Goal: Information Seeking & Learning: Learn about a topic

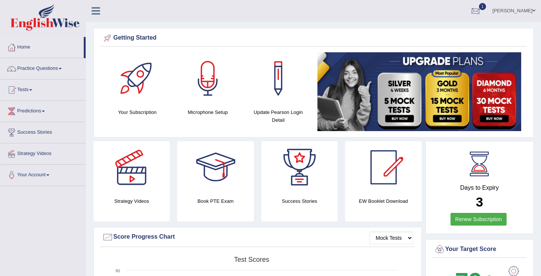
click at [479, 13] on div at bounding box center [475, 11] width 11 height 11
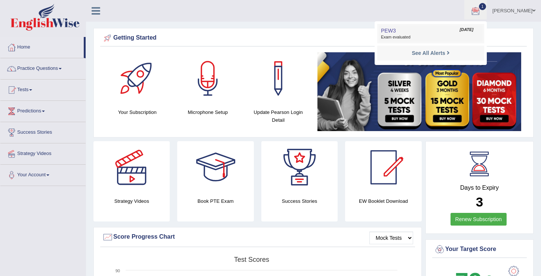
click at [401, 34] on link "PEW3 Aug 27, 2025 Exam evaluated" at bounding box center [430, 34] width 103 height 16
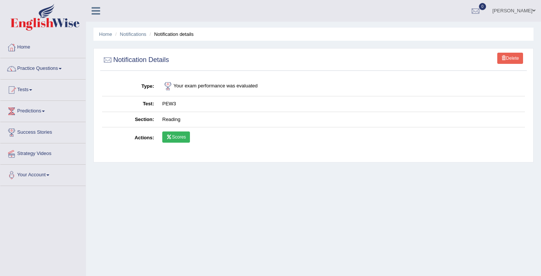
click at [181, 138] on link "Scores" at bounding box center [176, 137] width 28 height 11
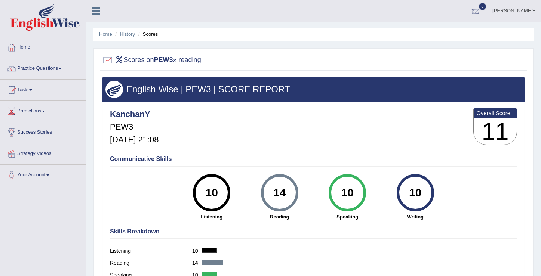
click at [481, 10] on div at bounding box center [475, 11] width 11 height 11
click at [447, 34] on link "See All Alerts" at bounding box center [431, 31] width 42 height 8
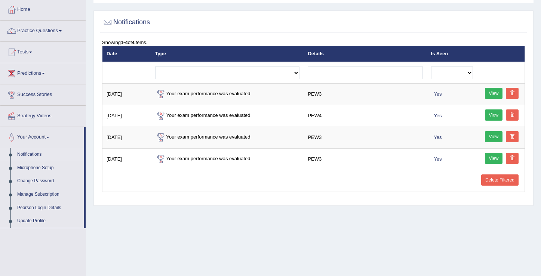
scroll to position [37, 0]
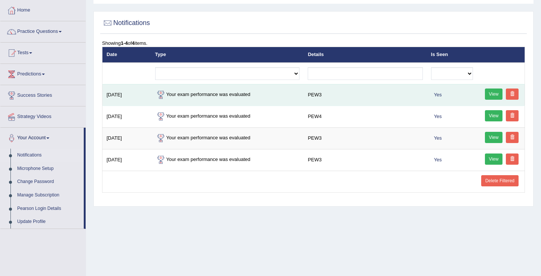
click at [497, 94] on link "View" at bounding box center [494, 94] width 18 height 11
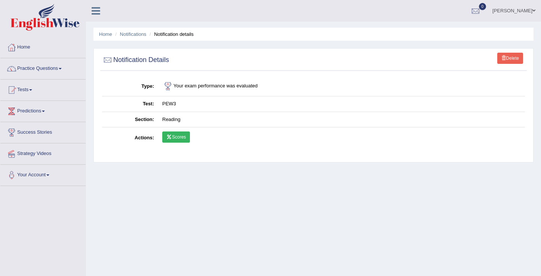
click at [173, 141] on link "Scores" at bounding box center [176, 137] width 28 height 11
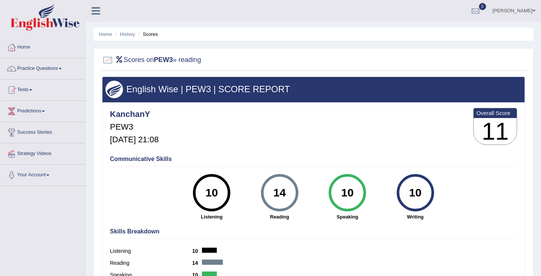
scroll to position [116, 0]
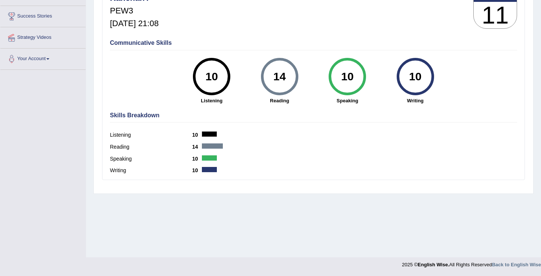
click at [204, 157] on div at bounding box center [209, 158] width 15 height 5
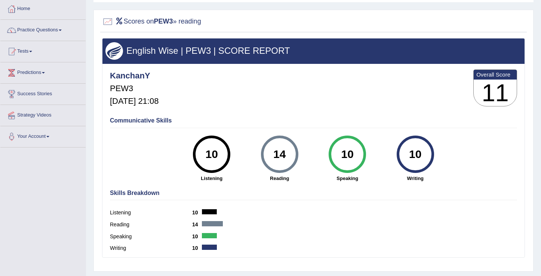
scroll to position [0, 0]
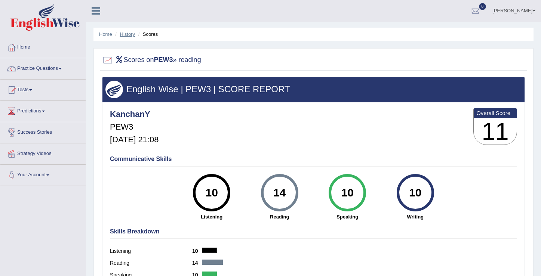
click at [126, 33] on link "History" at bounding box center [127, 34] width 15 height 6
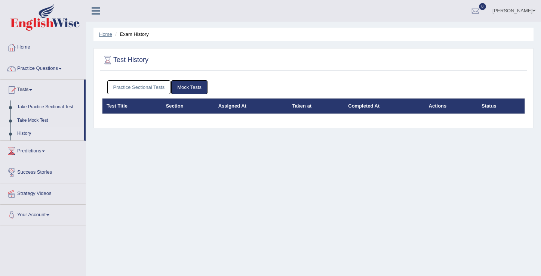
click at [107, 36] on link "Home" at bounding box center [105, 34] width 13 height 6
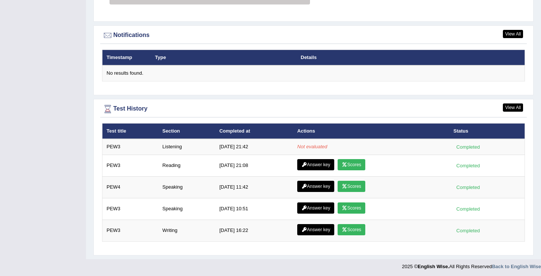
scroll to position [892, 0]
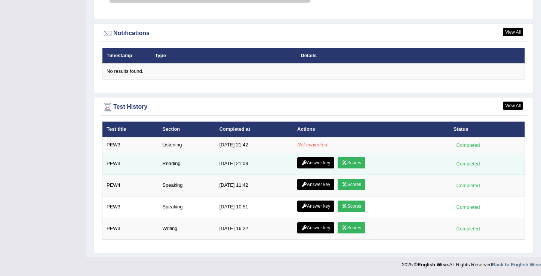
click at [313, 165] on link "Answer key" at bounding box center [315, 162] width 37 height 11
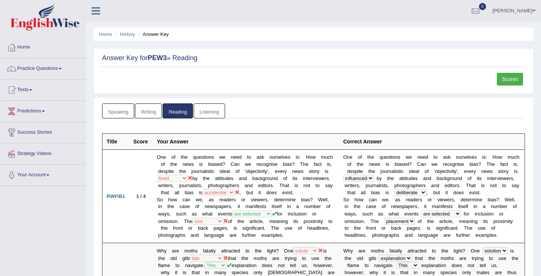
click at [199, 116] on link "Listening" at bounding box center [209, 111] width 31 height 15
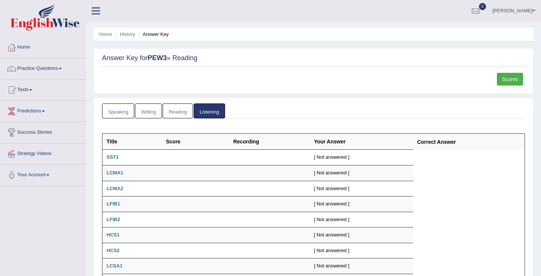
click at [178, 113] on link "Reading" at bounding box center [178, 111] width 30 height 15
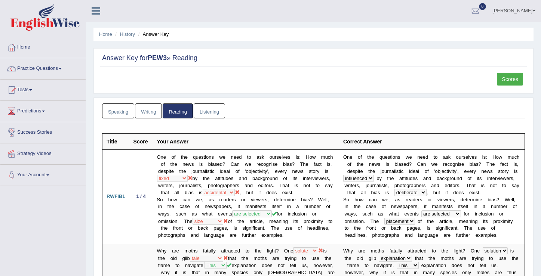
click at [157, 114] on link "Writing" at bounding box center [148, 111] width 27 height 15
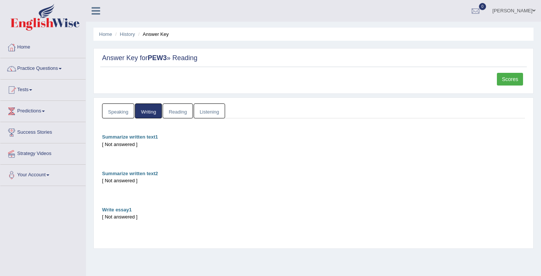
click at [124, 117] on link "Speaking" at bounding box center [118, 111] width 32 height 15
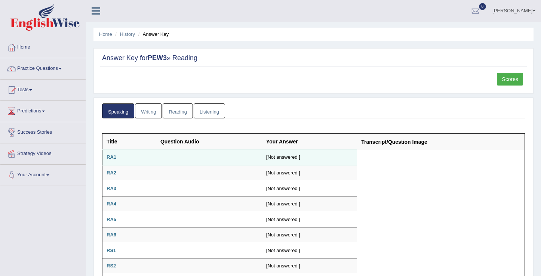
click at [112, 156] on b "RA1" at bounding box center [112, 157] width 10 height 6
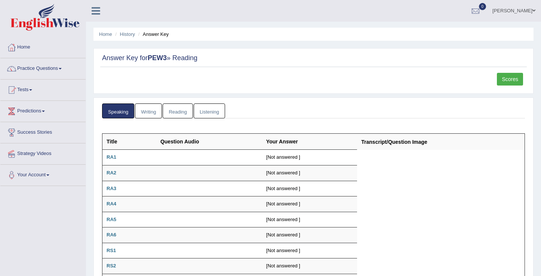
click at [144, 113] on link "Writing" at bounding box center [148, 111] width 27 height 15
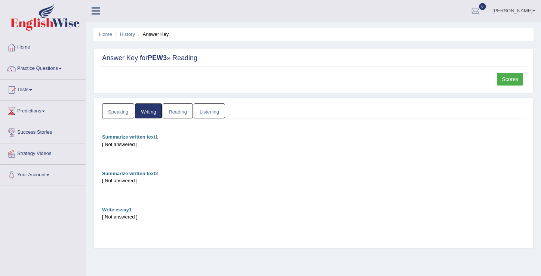
click at [178, 116] on link "Reading" at bounding box center [178, 111] width 30 height 15
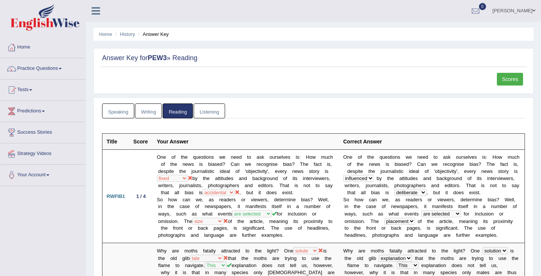
click at [218, 114] on link "Listening" at bounding box center [209, 111] width 31 height 15
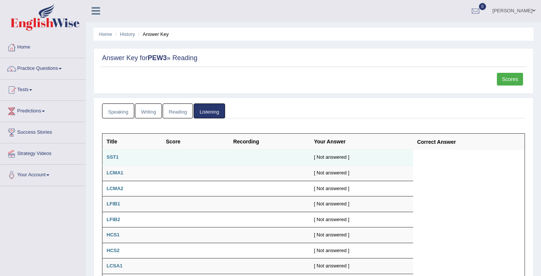
click at [111, 158] on b "SST1" at bounding box center [113, 157] width 12 height 6
drag, startPoint x: 111, startPoint y: 159, endPoint x: 115, endPoint y: 160, distance: 3.8
click at [112, 159] on b "SST1" at bounding box center [113, 157] width 12 height 6
click at [114, 159] on b "SST1" at bounding box center [113, 157] width 12 height 6
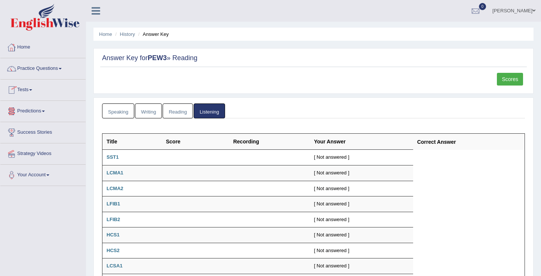
click at [506, 82] on link "Scores" at bounding box center [510, 79] width 26 height 13
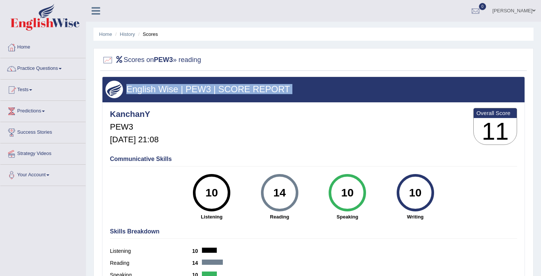
click at [459, 109] on div "English Wise | PEW3 | SCORE REPORT KanchanY PEW3 Aug 27, 2025, 21:08 Overall Sc…" at bounding box center [313, 187] width 423 height 220
click at [318, 139] on div "KanchanY PEW3 Aug 27, 2025, 21:08 Overall Score 11" at bounding box center [313, 128] width 411 height 45
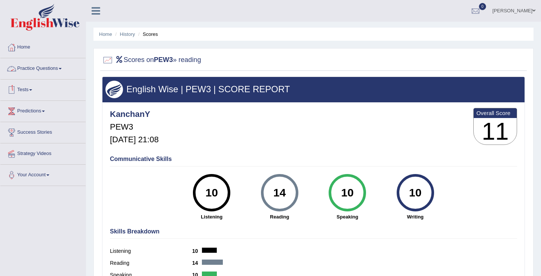
click at [65, 70] on link "Practice Questions" at bounding box center [42, 67] width 85 height 19
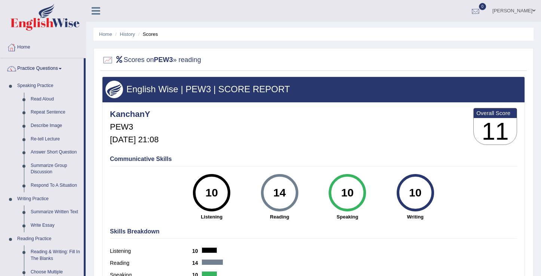
click at [481, 9] on div at bounding box center [475, 11] width 11 height 11
click at [430, 33] on strong "See All Alerts" at bounding box center [428, 31] width 33 height 6
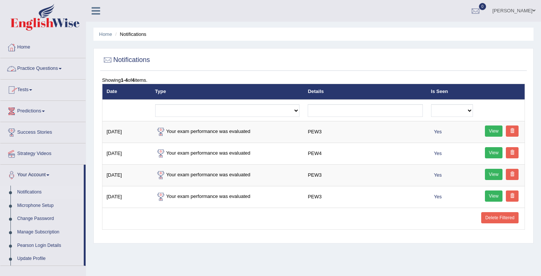
click at [64, 71] on link "Practice Questions" at bounding box center [42, 67] width 85 height 19
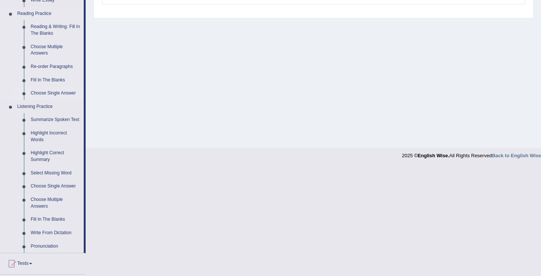
scroll to position [224, 0]
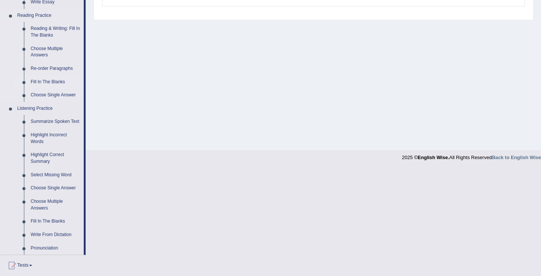
click at [47, 80] on link "Fill In The Blanks" at bounding box center [55, 82] width 56 height 13
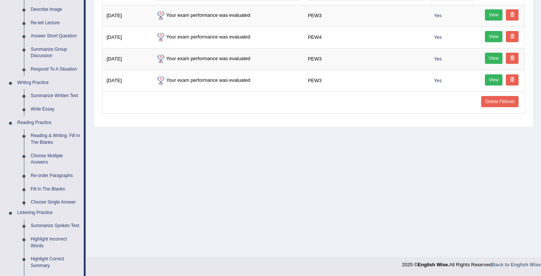
scroll to position [305, 0]
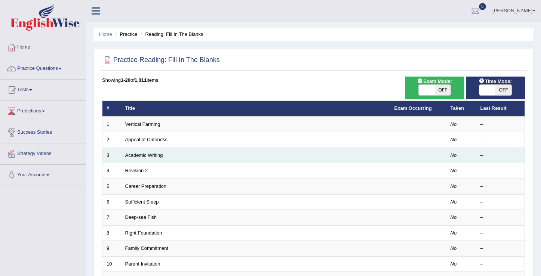
scroll to position [1, 0]
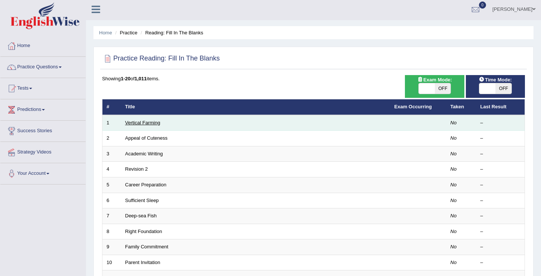
click at [148, 121] on link "Vertical Farming" at bounding box center [142, 123] width 35 height 6
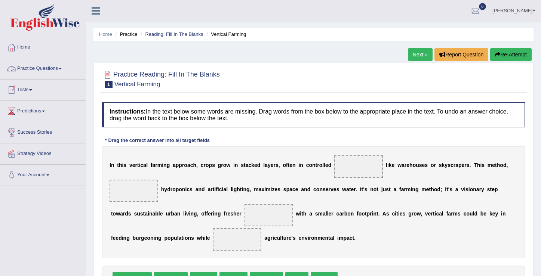
click at [62, 69] on link "Practice Questions" at bounding box center [42, 67] width 85 height 19
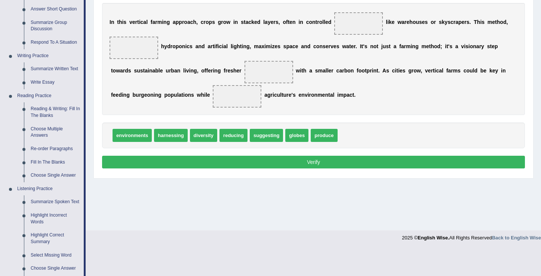
scroll to position [162, 0]
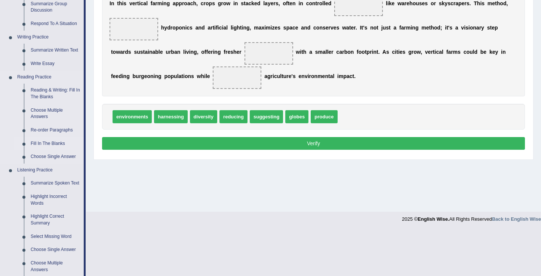
click at [51, 142] on link "Fill In The Blanks" at bounding box center [55, 143] width 56 height 13
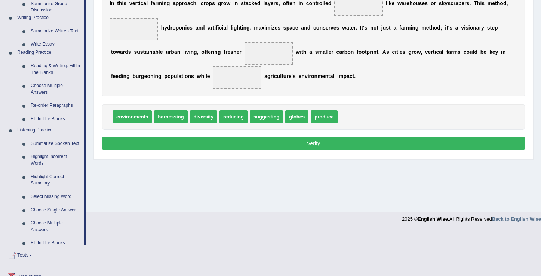
scroll to position [116, 0]
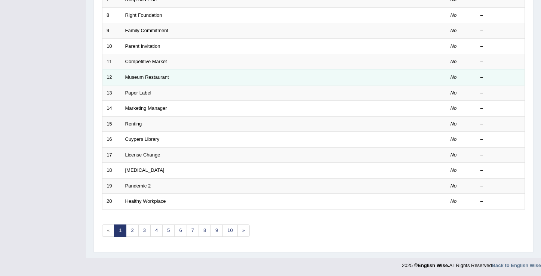
scroll to position [219, 0]
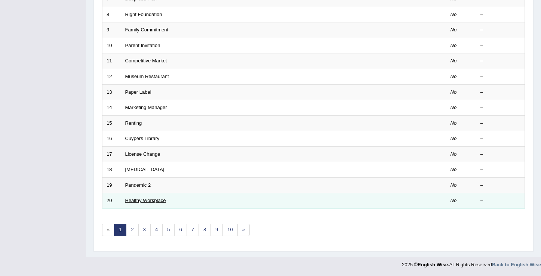
click at [160, 200] on link "Healthy Workplace" at bounding box center [145, 201] width 41 height 6
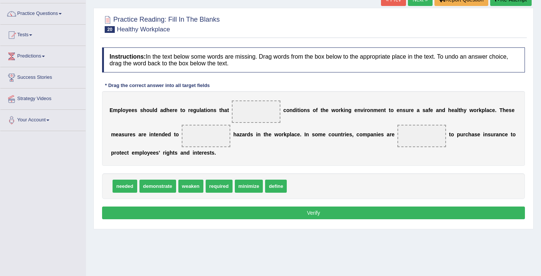
scroll to position [55, 0]
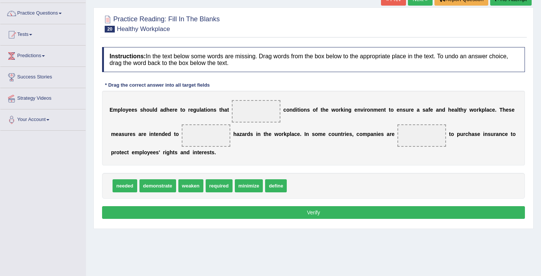
click at [254, 108] on span at bounding box center [256, 111] width 49 height 22
click at [213, 187] on span "required" at bounding box center [219, 186] width 27 height 13
drag, startPoint x: 213, startPoint y: 187, endPoint x: 246, endPoint y: 115, distance: 79.2
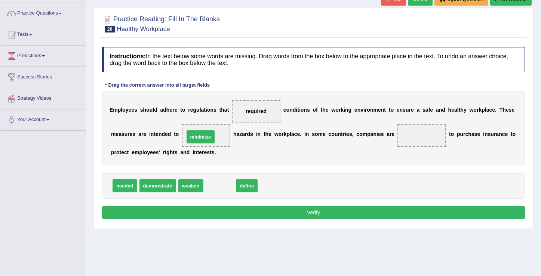
drag, startPoint x: 224, startPoint y: 188, endPoint x: 205, endPoint y: 139, distance: 52.6
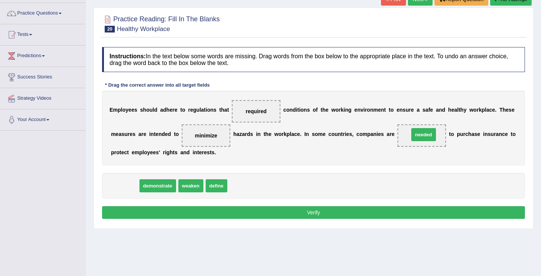
drag, startPoint x: 124, startPoint y: 187, endPoint x: 423, endPoint y: 136, distance: 302.8
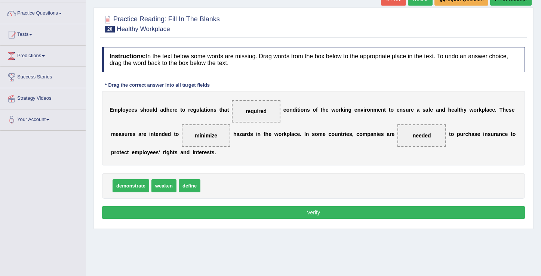
click at [297, 217] on button "Verify" at bounding box center [313, 212] width 423 height 13
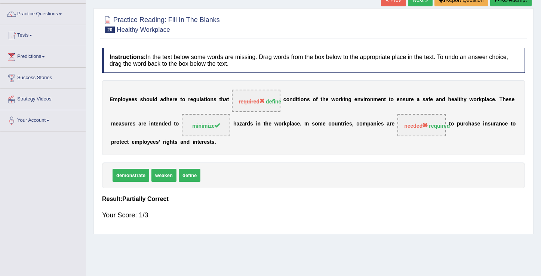
scroll to position [0, 0]
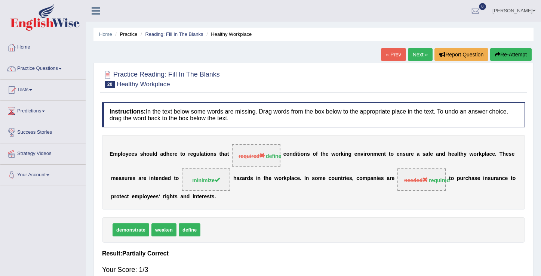
click at [491, 56] on button "Re-Attempt" at bounding box center [511, 54] width 42 height 13
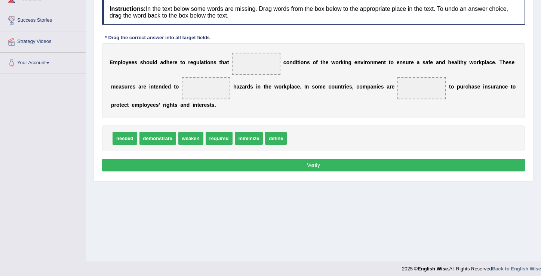
scroll to position [116, 0]
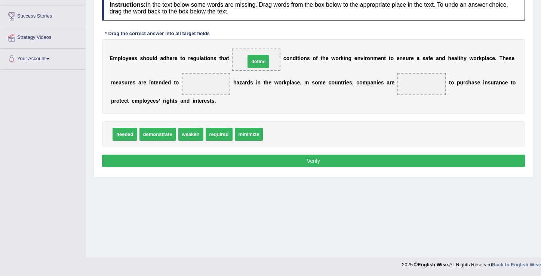
drag, startPoint x: 275, startPoint y: 134, endPoint x: 257, endPoint y: 61, distance: 75.0
drag, startPoint x: 251, startPoint y: 135, endPoint x: 209, endPoint y: 83, distance: 66.6
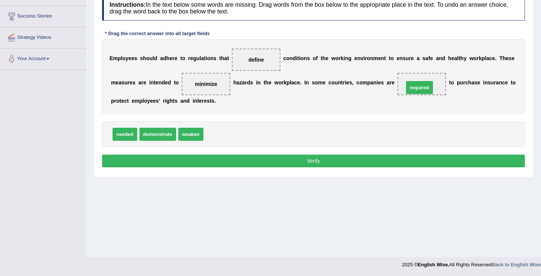
drag, startPoint x: 219, startPoint y: 134, endPoint x: 419, endPoint y: 88, distance: 205.9
click at [307, 164] on button "Verify" at bounding box center [313, 161] width 423 height 13
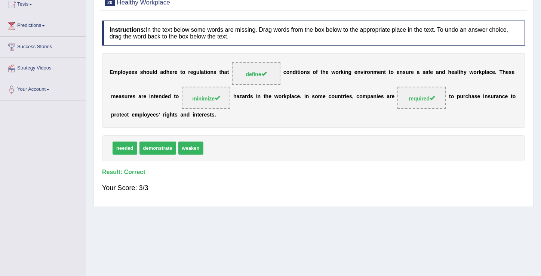
scroll to position [42, 0]
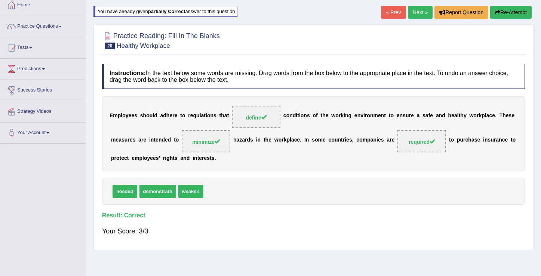
click at [388, 11] on link "« Prev" at bounding box center [393, 12] width 25 height 13
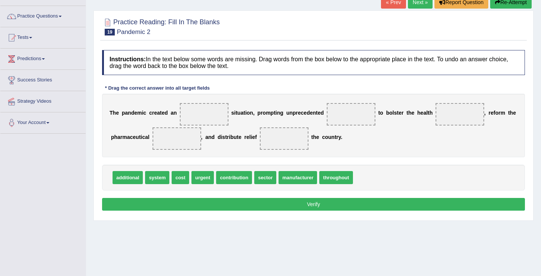
scroll to position [61, 0]
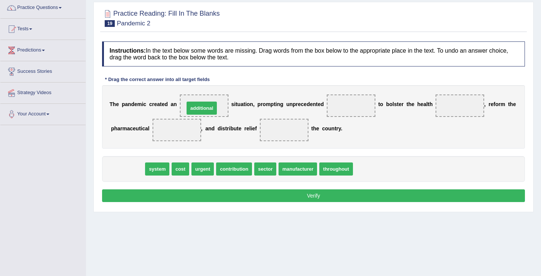
drag, startPoint x: 124, startPoint y: 171, endPoint x: 199, endPoint y: 110, distance: 96.5
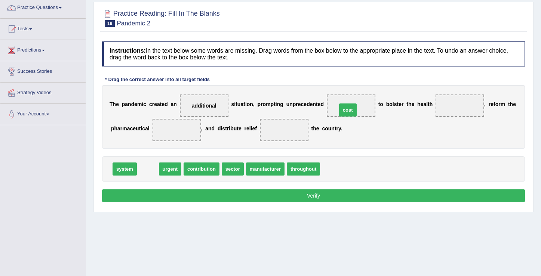
drag, startPoint x: 144, startPoint y: 171, endPoint x: 345, endPoint y: 112, distance: 208.7
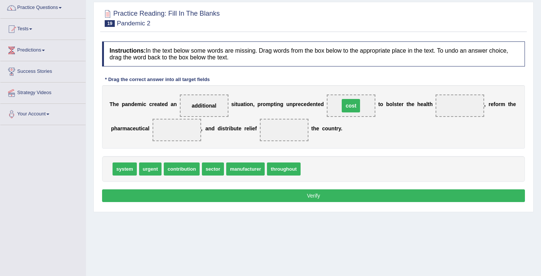
click at [345, 112] on span "cost" at bounding box center [351, 105] width 18 height 13
drag, startPoint x: 126, startPoint y: 170, endPoint x: 463, endPoint y: 105, distance: 343.2
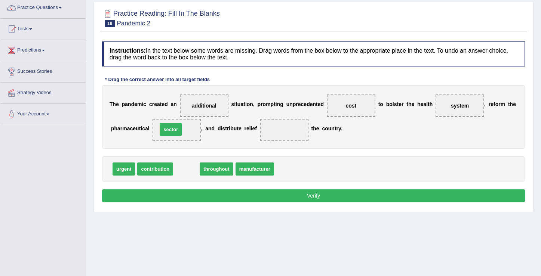
drag, startPoint x: 184, startPoint y: 172, endPoint x: 168, endPoint y: 132, distance: 42.6
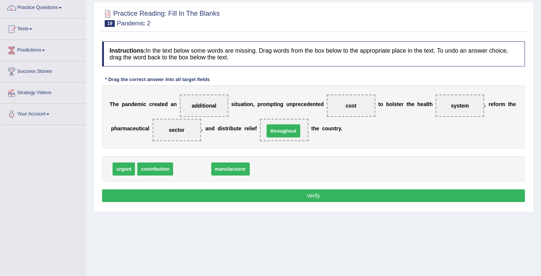
drag, startPoint x: 197, startPoint y: 171, endPoint x: 288, endPoint y: 133, distance: 98.9
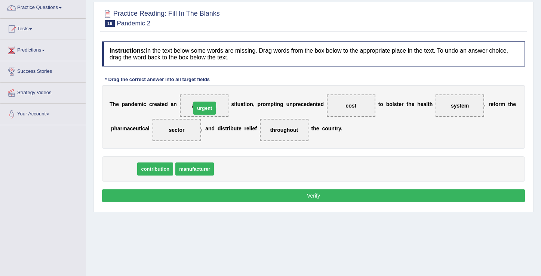
drag, startPoint x: 122, startPoint y: 172, endPoint x: 203, endPoint y: 110, distance: 101.4
click at [302, 197] on button "Verify" at bounding box center [313, 196] width 423 height 13
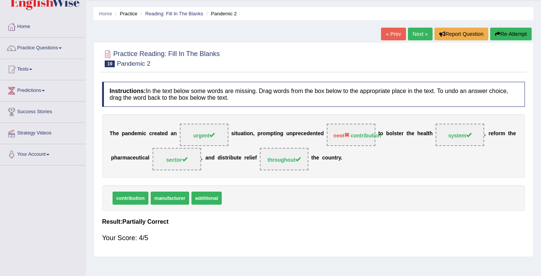
scroll to position [0, 0]
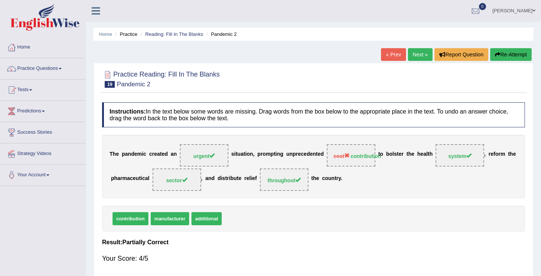
click at [499, 55] on button "Re-Attempt" at bounding box center [511, 54] width 42 height 13
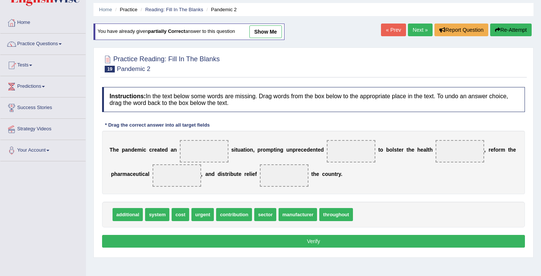
scroll to position [67, 0]
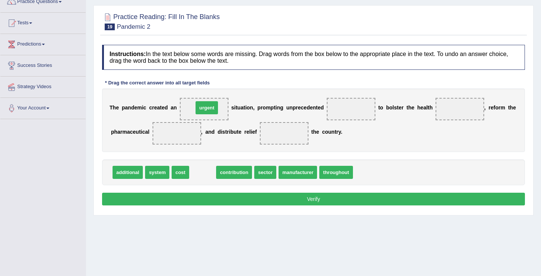
drag, startPoint x: 205, startPoint y: 170, endPoint x: 209, endPoint y: 105, distance: 64.8
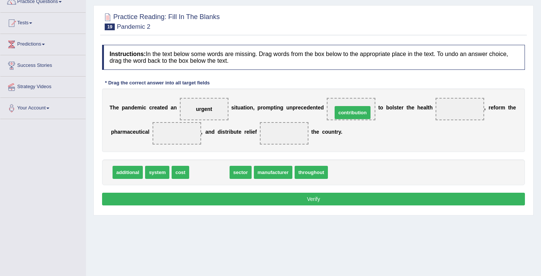
drag, startPoint x: 211, startPoint y: 172, endPoint x: 355, endPoint y: 112, distance: 155.6
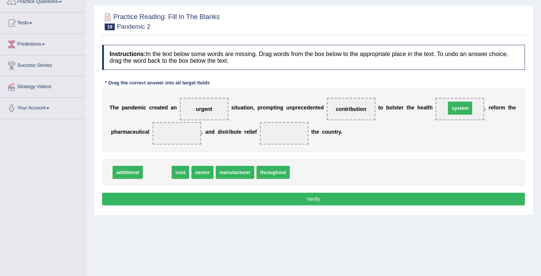
drag, startPoint x: 158, startPoint y: 175, endPoint x: 461, endPoint y: 111, distance: 309.7
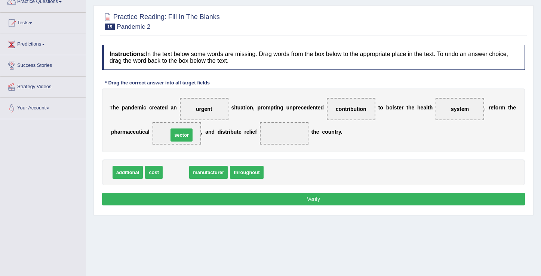
drag, startPoint x: 181, startPoint y: 175, endPoint x: 187, endPoint y: 138, distance: 37.8
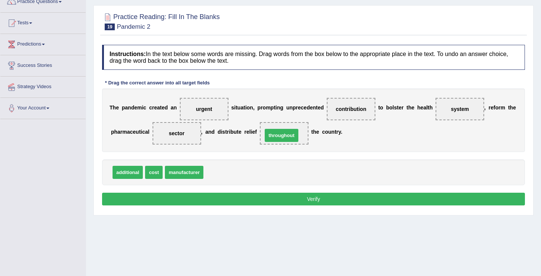
drag, startPoint x: 217, startPoint y: 173, endPoint x: 276, endPoint y: 136, distance: 69.7
click at [317, 201] on button "Verify" at bounding box center [313, 199] width 423 height 13
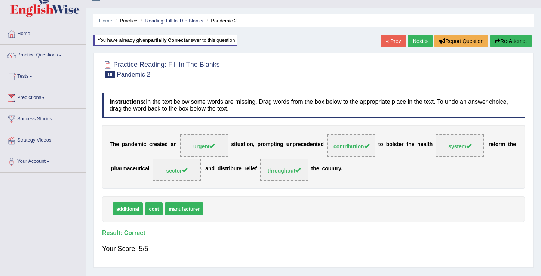
scroll to position [0, 0]
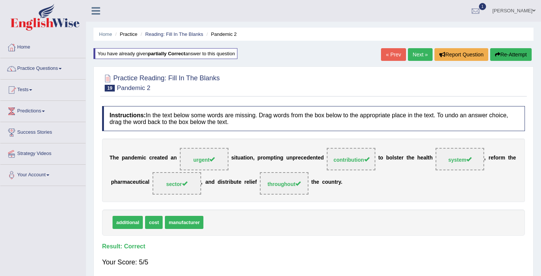
click at [388, 55] on link "« Prev" at bounding box center [393, 54] width 25 height 13
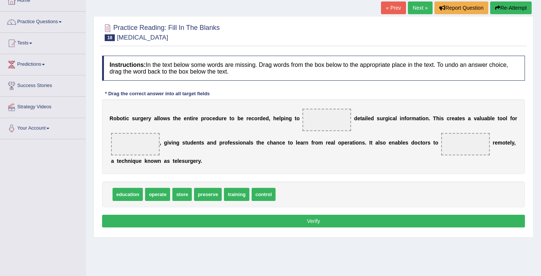
scroll to position [54, 0]
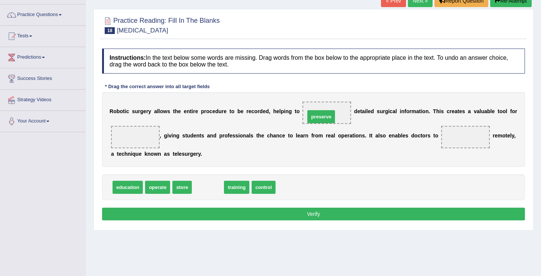
drag, startPoint x: 211, startPoint y: 189, endPoint x: 324, endPoint y: 118, distance: 133.6
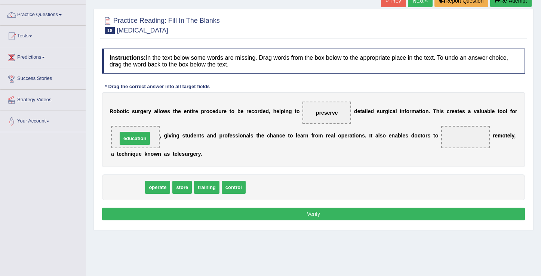
drag, startPoint x: 130, startPoint y: 188, endPoint x: 137, endPoint y: 139, distance: 49.5
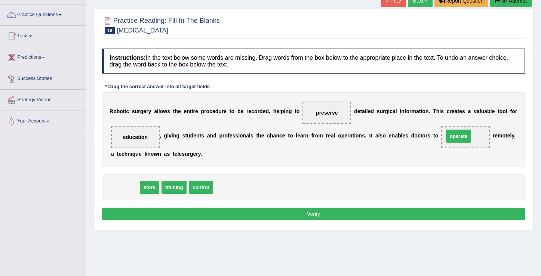
drag, startPoint x: 126, startPoint y: 188, endPoint x: 460, endPoint y: 137, distance: 337.6
click at [304, 215] on button "Verify" at bounding box center [313, 214] width 423 height 13
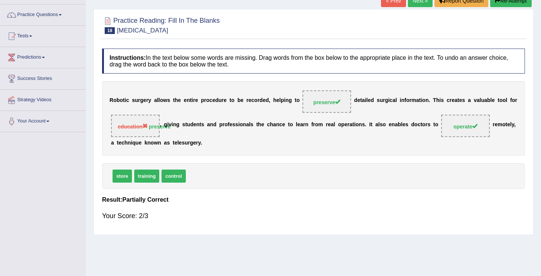
scroll to position [0, 0]
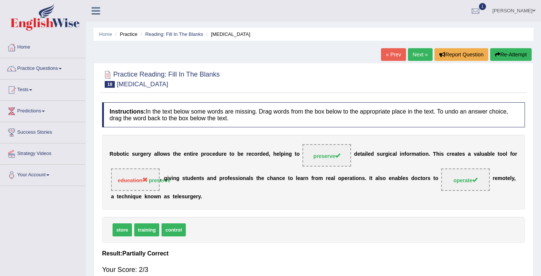
click at [502, 59] on button "Re-Attempt" at bounding box center [511, 54] width 42 height 13
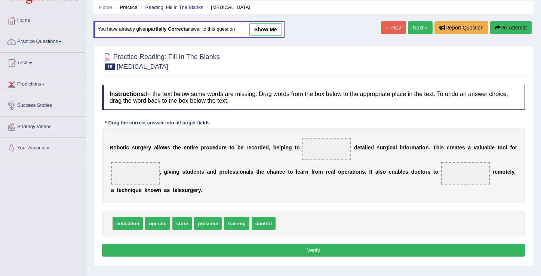
scroll to position [28, 0]
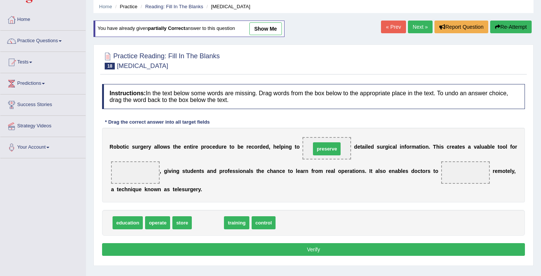
drag, startPoint x: 209, startPoint y: 223, endPoint x: 328, endPoint y: 149, distance: 140.1
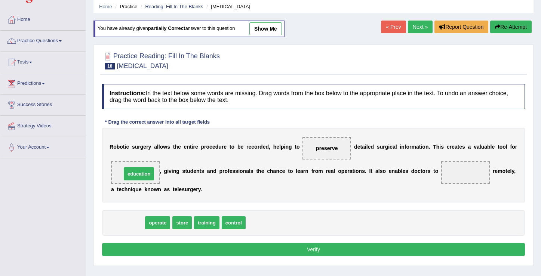
drag, startPoint x: 139, startPoint y: 224, endPoint x: 150, endPoint y: 175, distance: 50.3
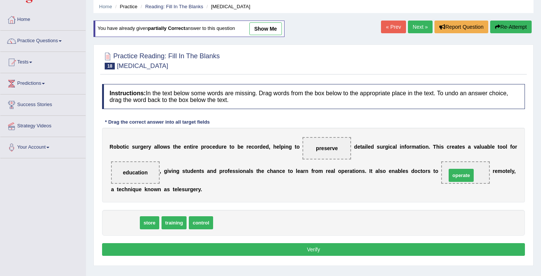
drag, startPoint x: 129, startPoint y: 224, endPoint x: 465, endPoint y: 176, distance: 339.6
click at [294, 256] on div "Instructions: In the text below some words are missing. Drag words from the box…" at bounding box center [313, 171] width 427 height 182
click at [310, 252] on button "Verify" at bounding box center [313, 250] width 423 height 13
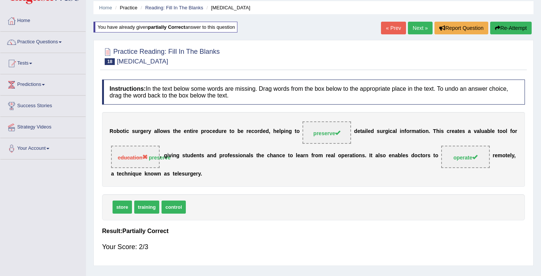
scroll to position [26, 0]
click at [497, 31] on icon "button" at bounding box center [497, 28] width 5 height 5
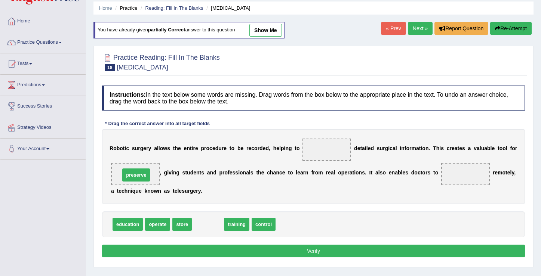
drag, startPoint x: 215, startPoint y: 227, endPoint x: 143, endPoint y: 177, distance: 87.2
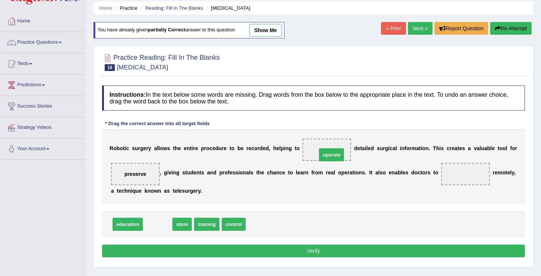
drag, startPoint x: 158, startPoint y: 226, endPoint x: 332, endPoint y: 156, distance: 187.3
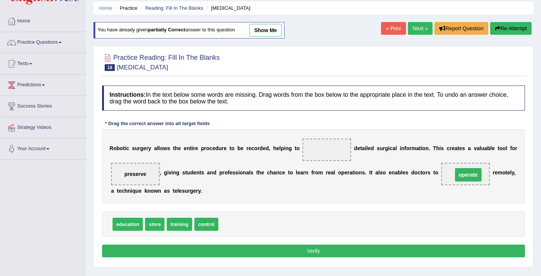
drag, startPoint x: 329, startPoint y: 148, endPoint x: 471, endPoint y: 173, distance: 143.5
drag, startPoint x: 150, startPoint y: 223, endPoint x: 275, endPoint y: 178, distance: 133.4
click at [253, 194] on span "store" at bounding box center [243, 200] width 19 height 13
drag, startPoint x: 290, startPoint y: 172, endPoint x: 298, endPoint y: 169, distance: 8.6
drag, startPoint x: 156, startPoint y: 227, endPoint x: 333, endPoint y: 157, distance: 190.7
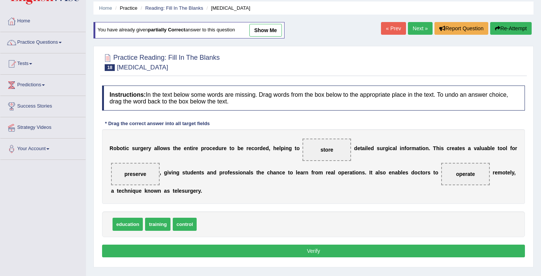
click at [317, 249] on button "Verify" at bounding box center [313, 251] width 423 height 13
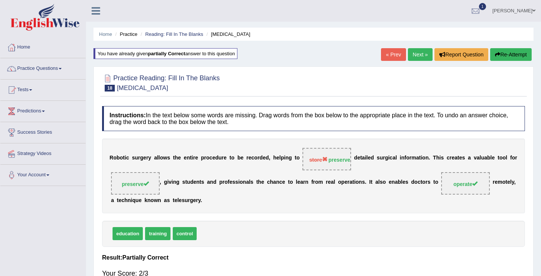
click at [497, 53] on icon "button" at bounding box center [497, 54] width 5 height 5
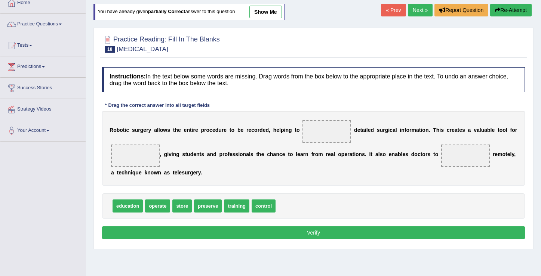
scroll to position [49, 0]
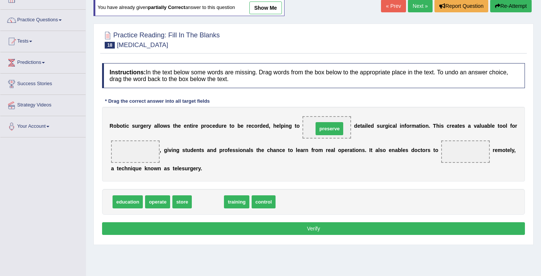
drag, startPoint x: 215, startPoint y: 203, endPoint x: 337, endPoint y: 130, distance: 142.0
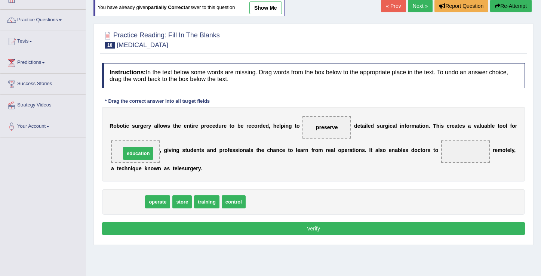
drag, startPoint x: 132, startPoint y: 202, endPoint x: 143, endPoint y: 153, distance: 49.7
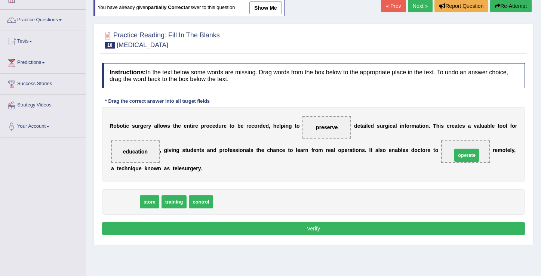
drag, startPoint x: 133, startPoint y: 204, endPoint x: 475, endPoint y: 157, distance: 345.1
click at [312, 230] on button "Verify" at bounding box center [313, 229] width 423 height 13
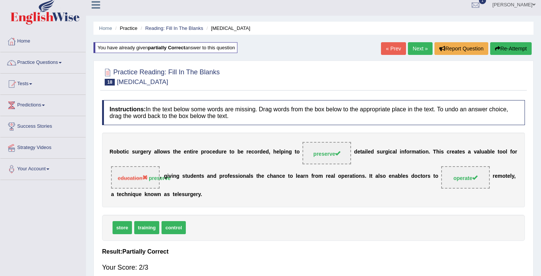
scroll to position [8, 0]
